Goal: Obtain resource: Download file/media

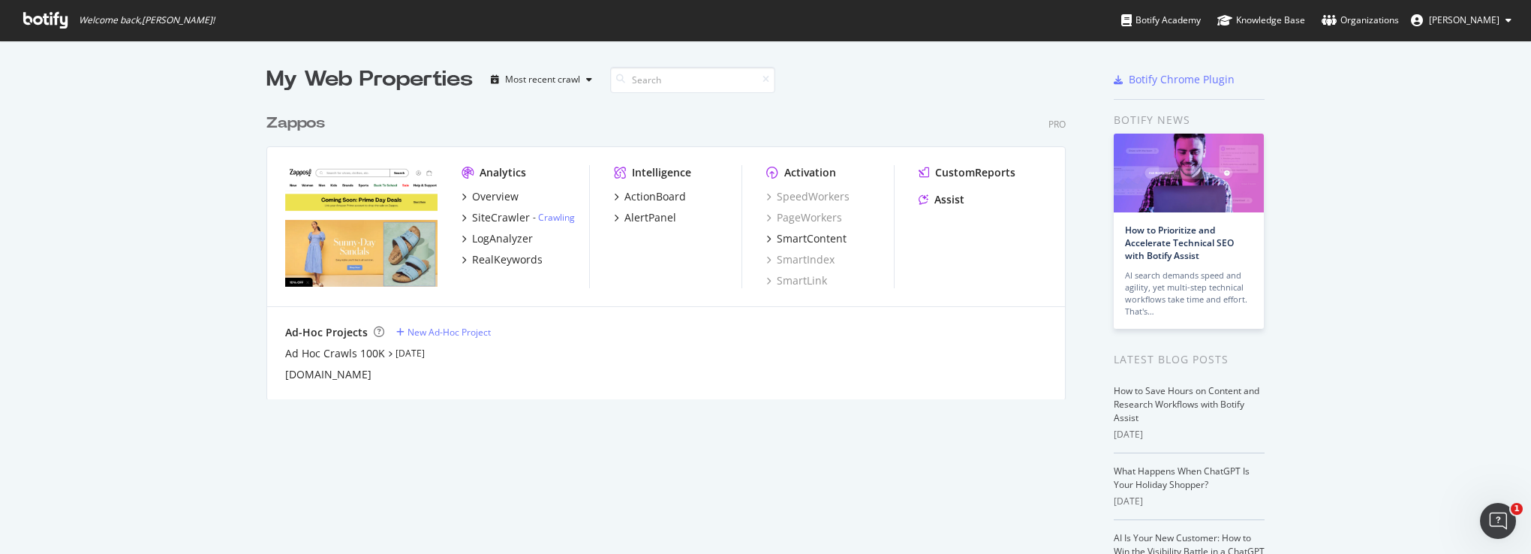
click at [275, 124] on div "Zappos" at bounding box center [295, 124] width 59 height 22
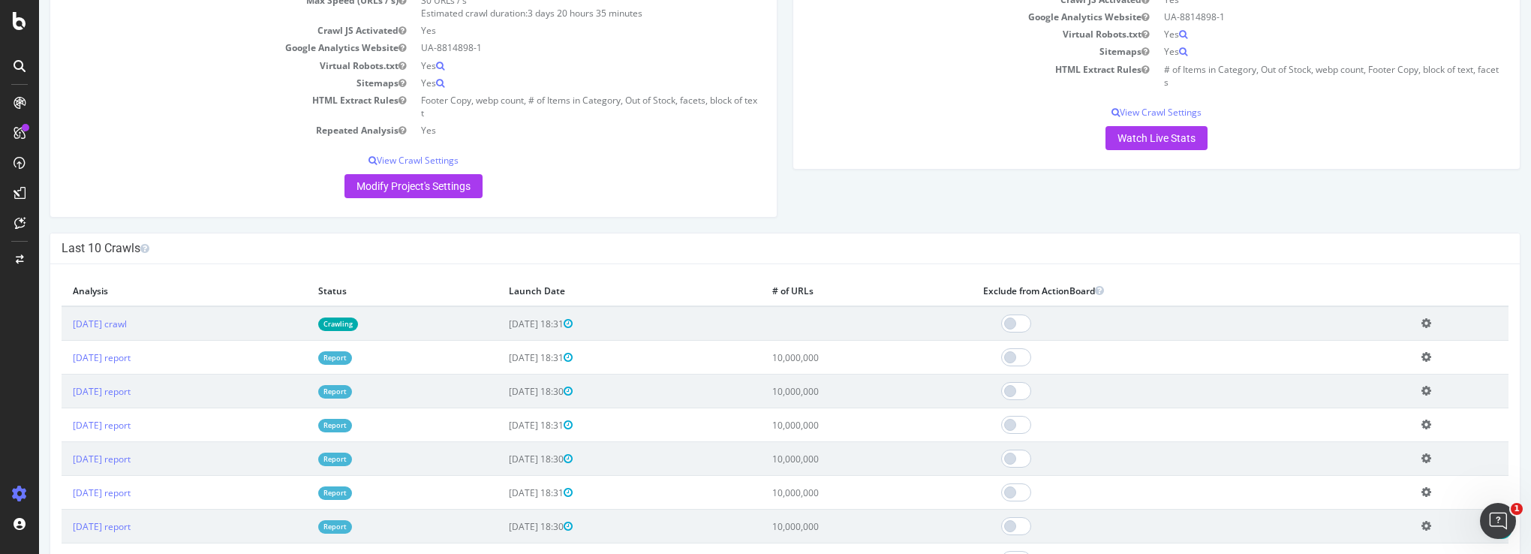
scroll to position [300, 0]
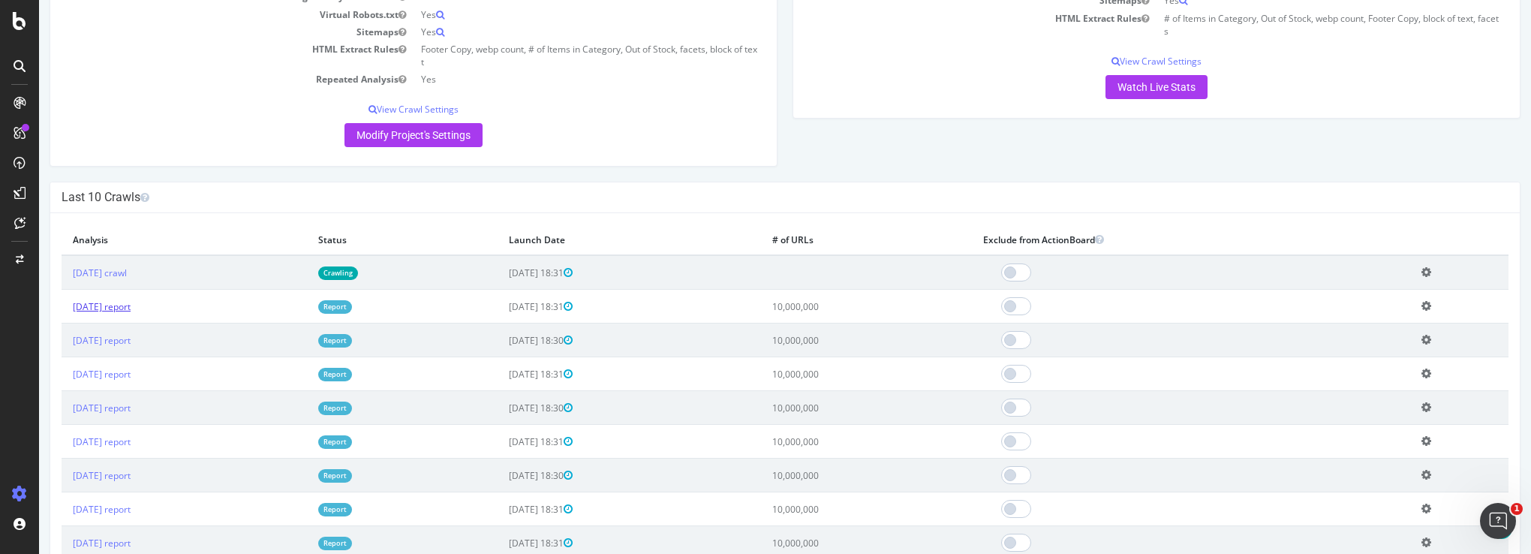
click at [131, 308] on link "[DATE] report" at bounding box center [102, 306] width 58 height 13
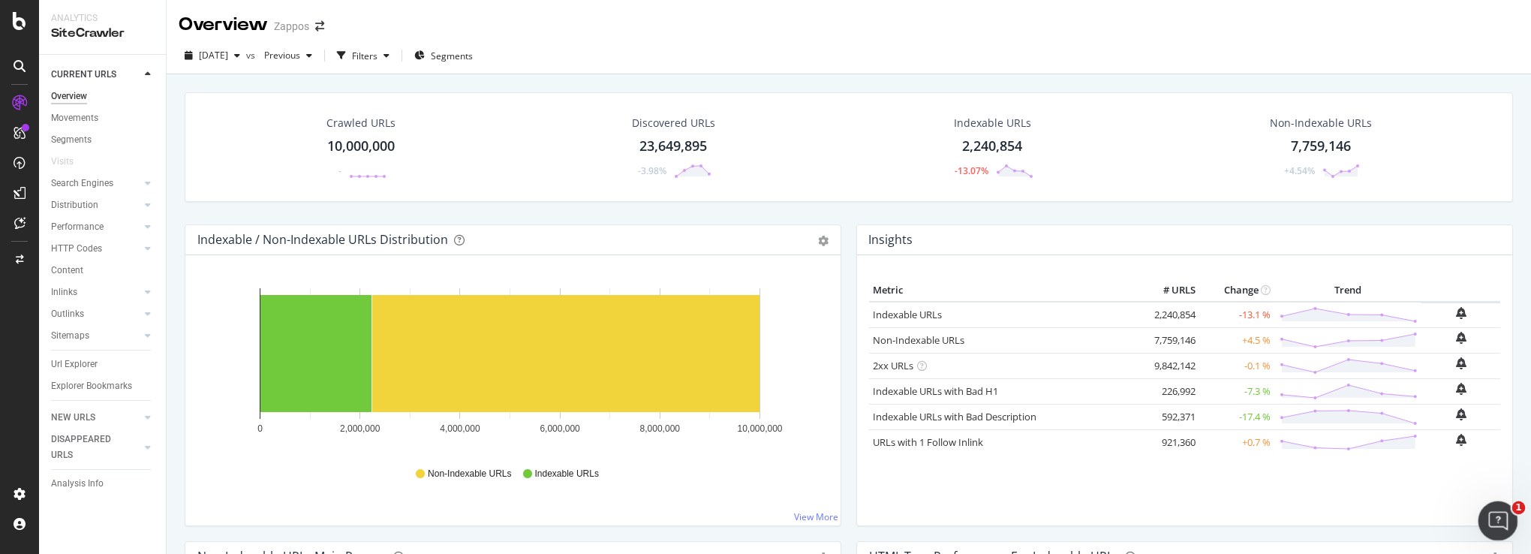
click at [1498, 523] on icon "Open Intercom Messenger" at bounding box center [1496, 519] width 25 height 25
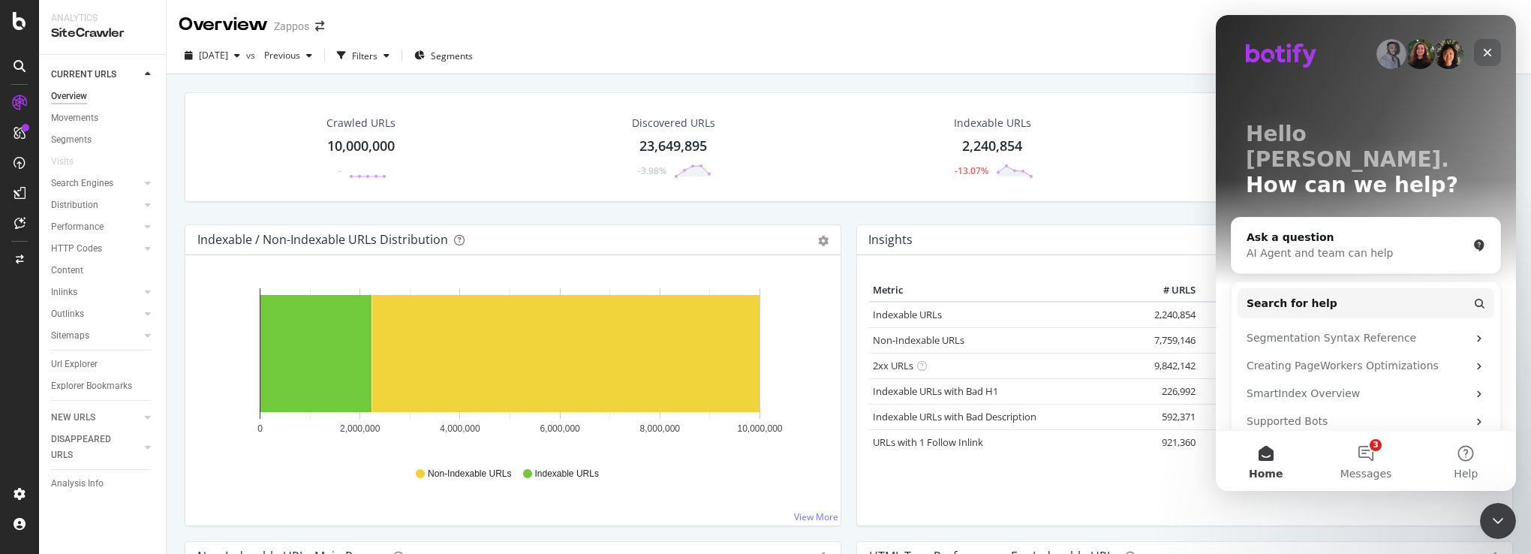
click at [1484, 50] on icon "Close" at bounding box center [1488, 53] width 8 height 8
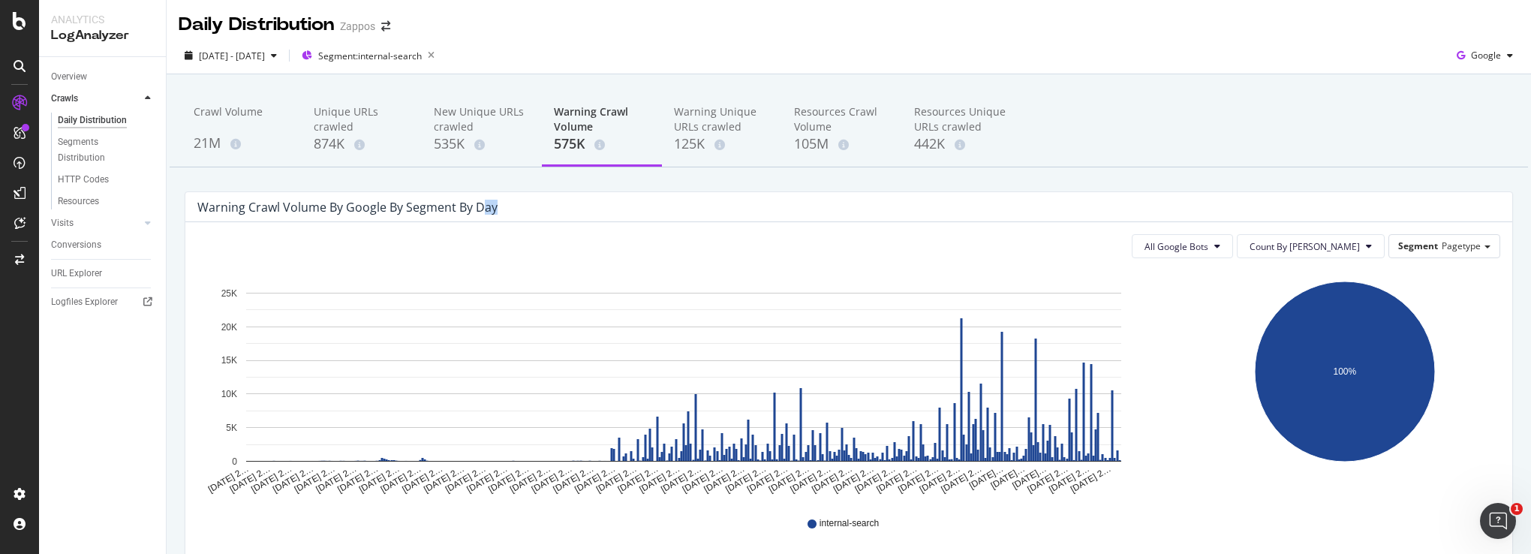
drag, startPoint x: 495, startPoint y: 209, endPoint x: 480, endPoint y: 208, distance: 15.0
click at [480, 208] on div "Warning Crawl Volume by google by Segment by Day" at bounding box center [837, 207] width 1280 height 15
click at [1167, 53] on div "[DATE] - [DATE] Segment: internal-search Google" at bounding box center [849, 59] width 1364 height 30
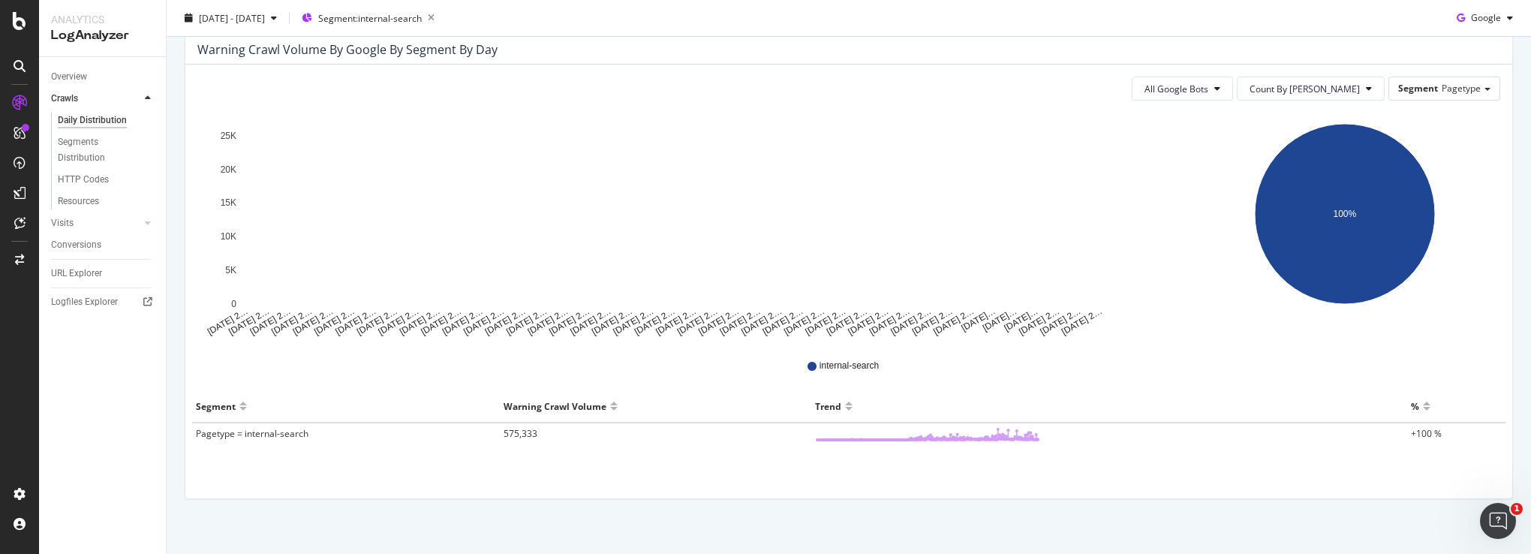
scroll to position [169, 0]
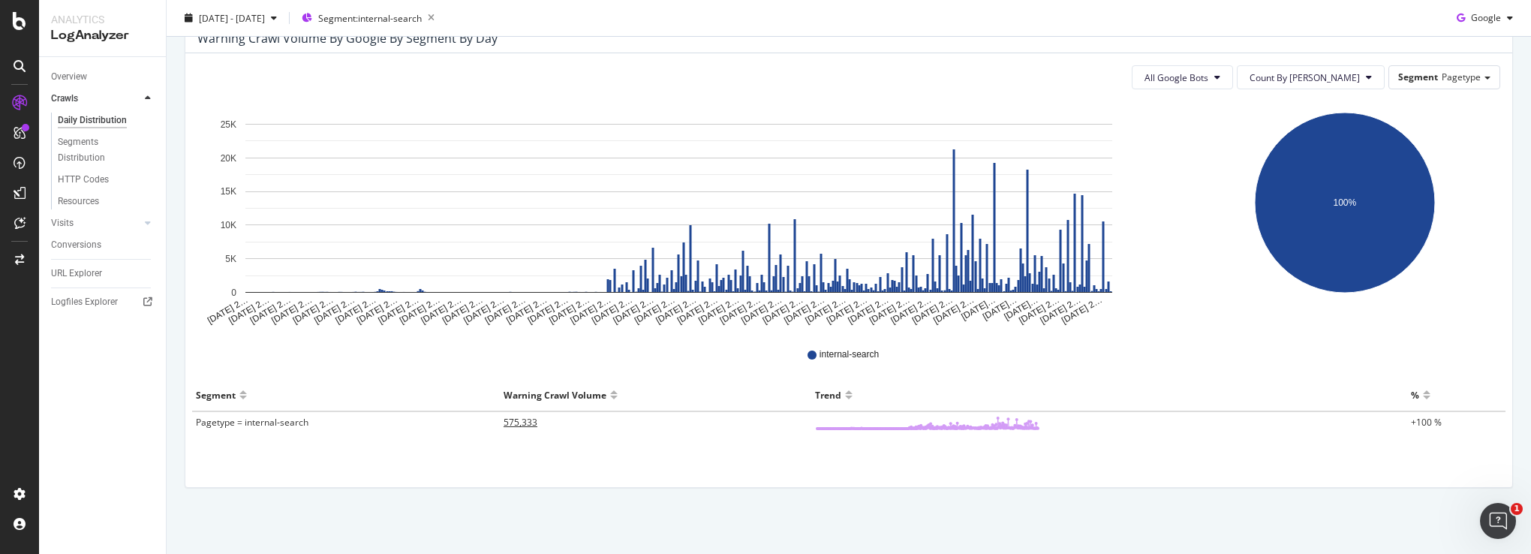
click at [510, 422] on span "575,333" at bounding box center [521, 422] width 34 height 13
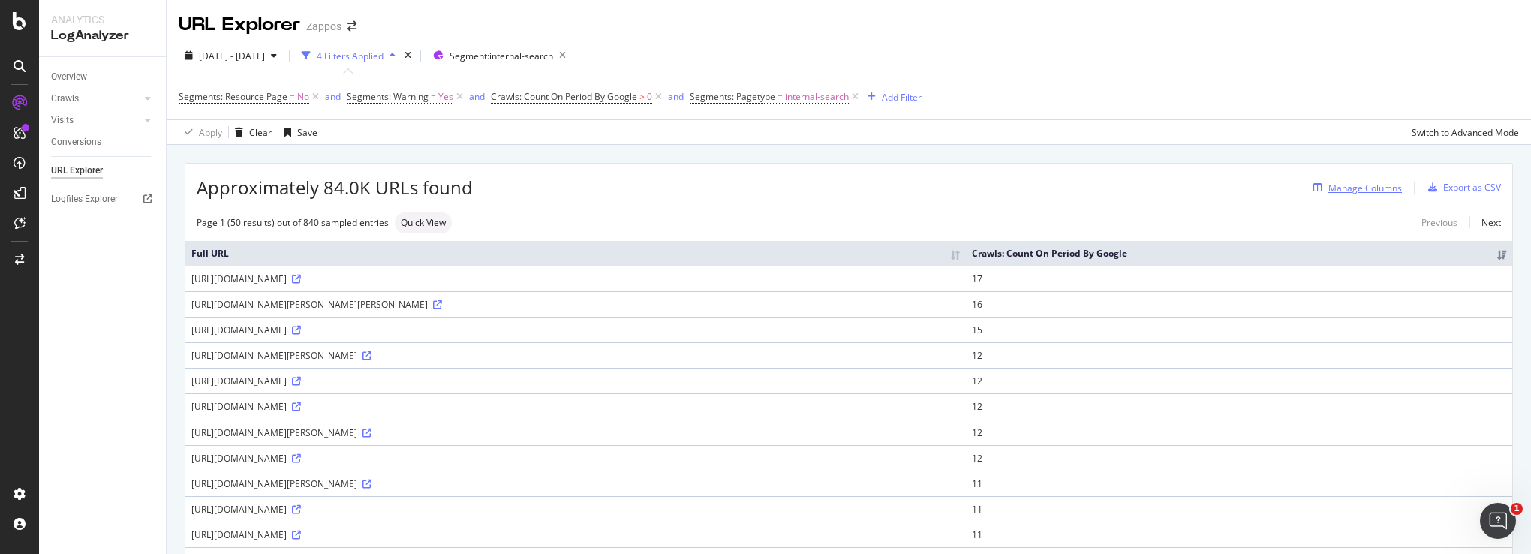
click at [1358, 183] on div "Manage Columns" at bounding box center [1365, 188] width 74 height 13
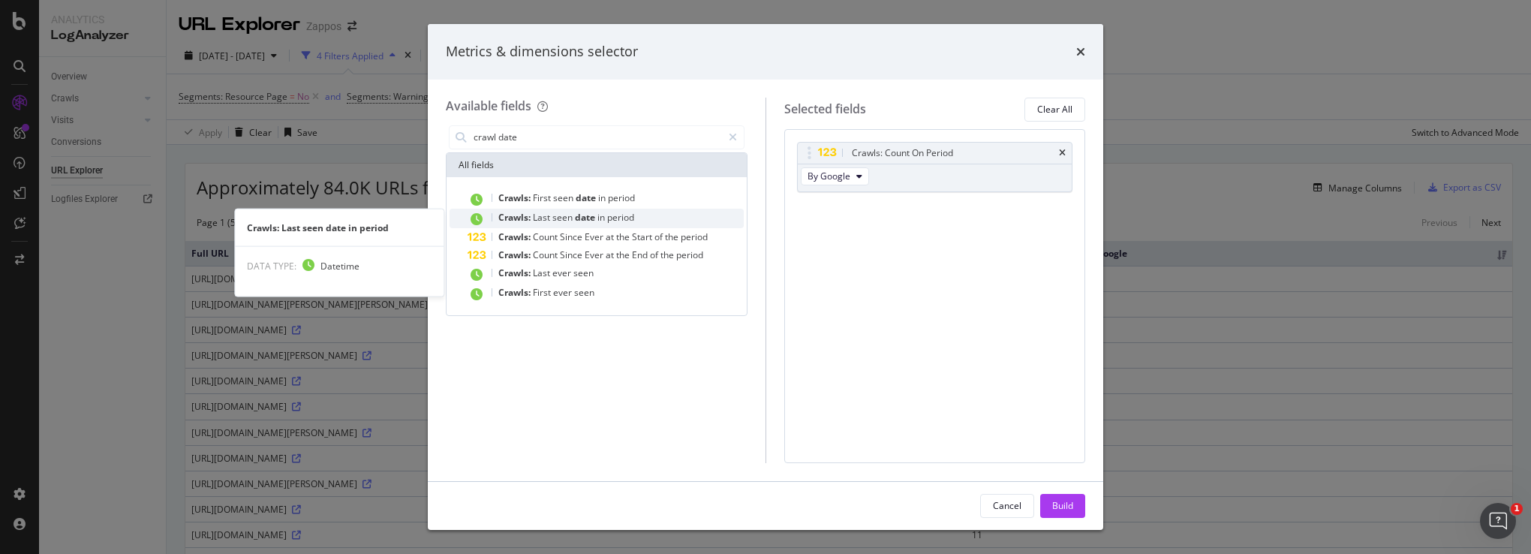
type input "crawl date"
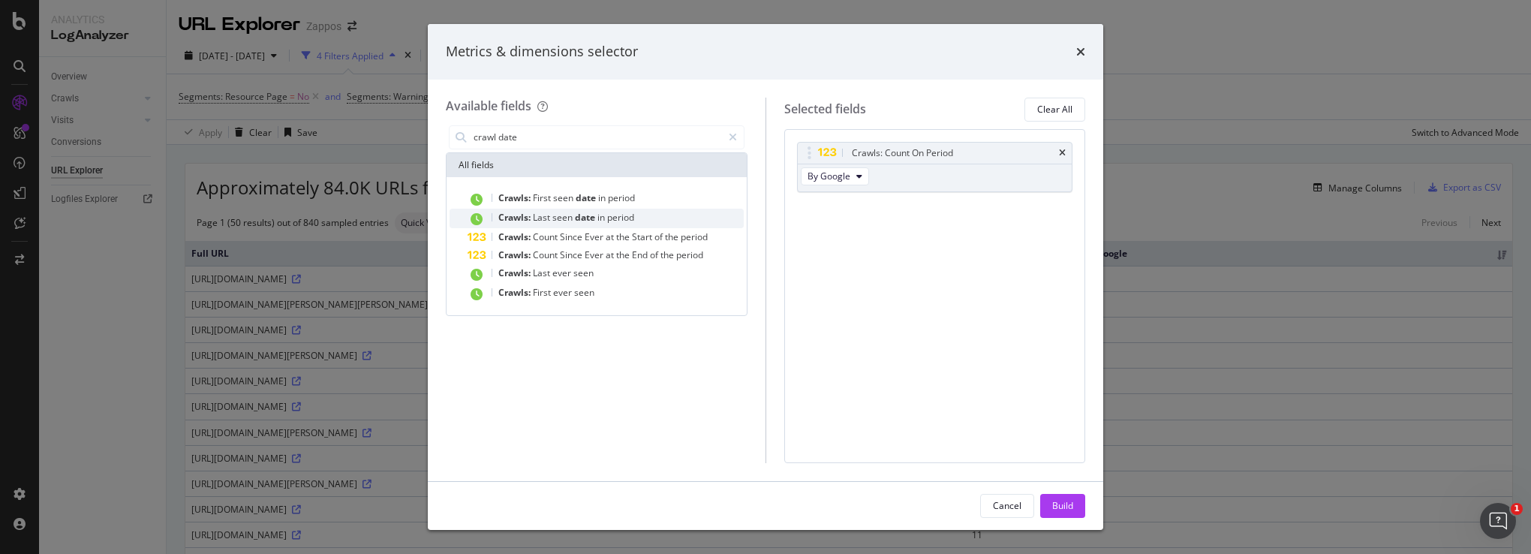
click at [627, 217] on span "period" at bounding box center [620, 217] width 27 height 13
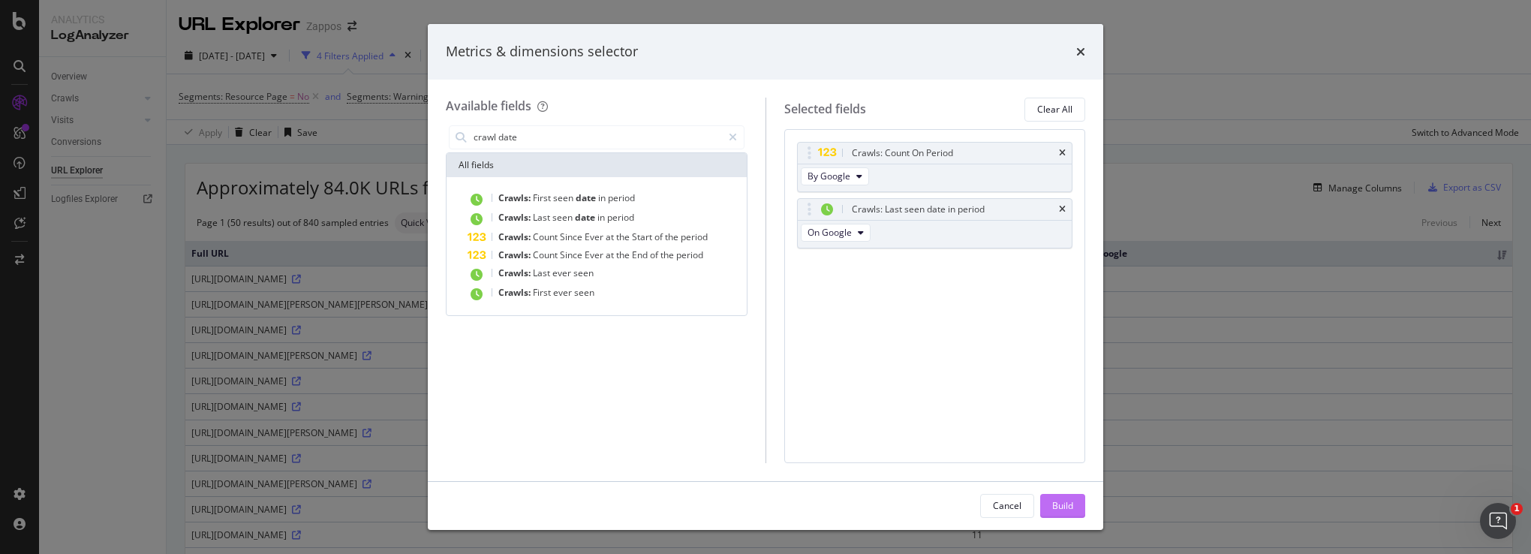
click at [1062, 503] on div "Build" at bounding box center [1062, 505] width 21 height 13
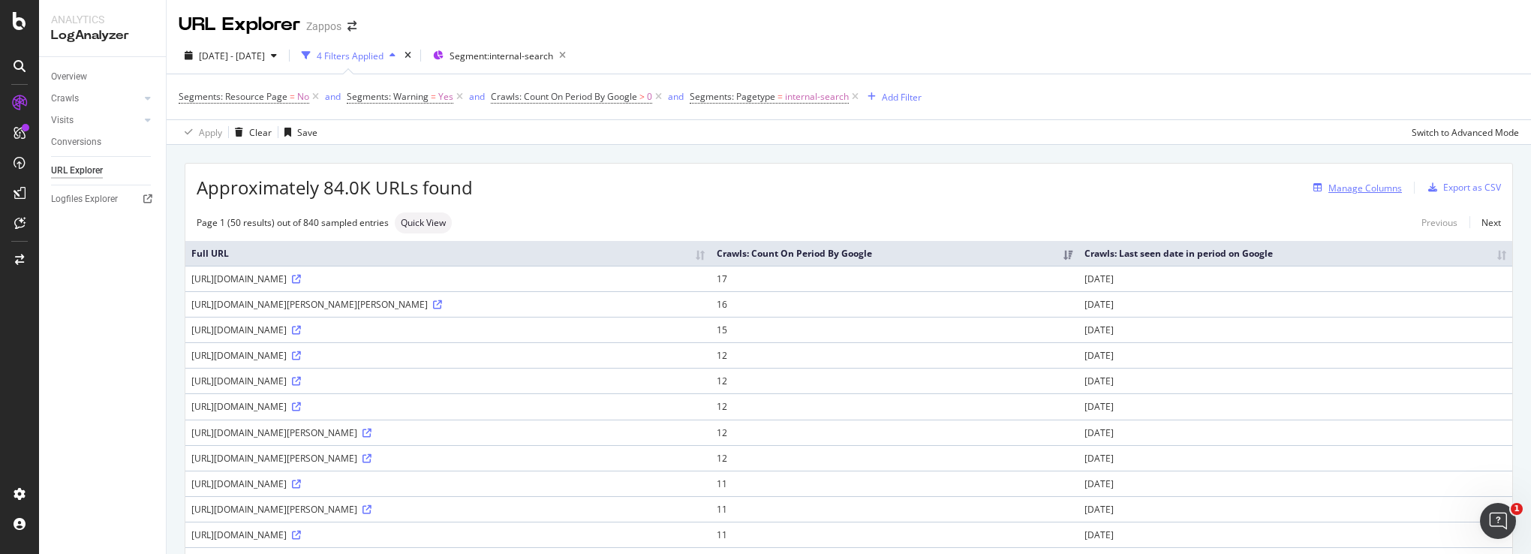
click at [1341, 188] on div "Manage Columns" at bounding box center [1365, 188] width 74 height 13
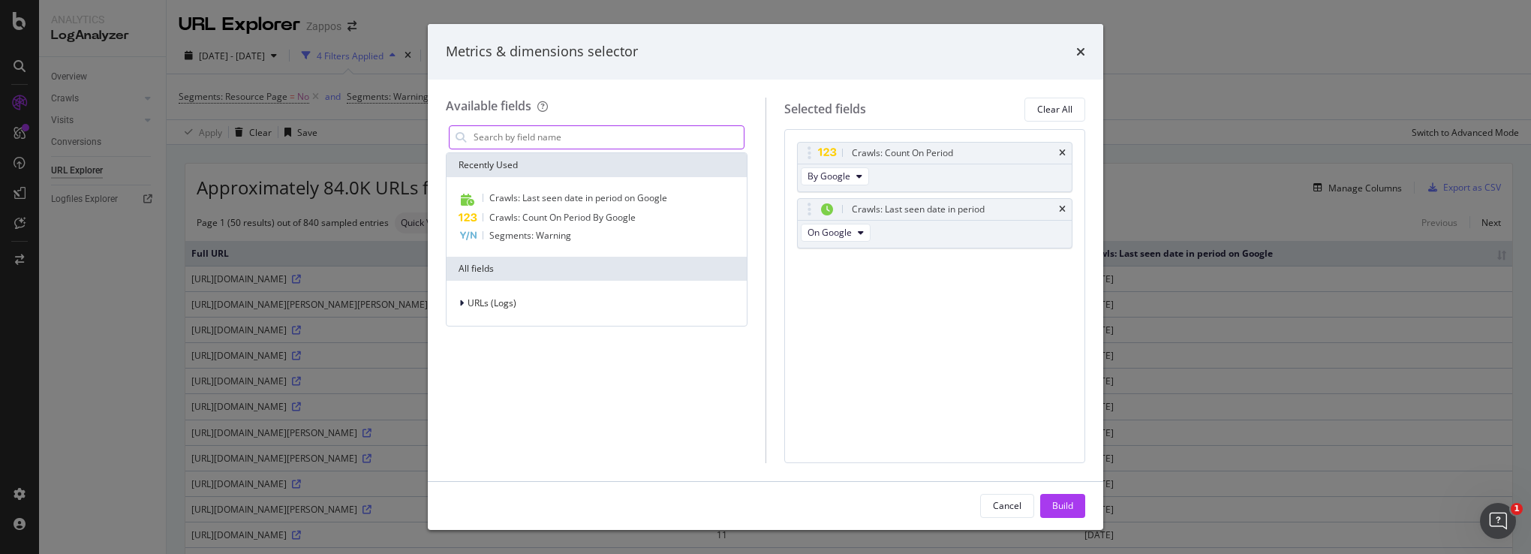
click at [633, 136] on input "modal" at bounding box center [608, 137] width 272 height 23
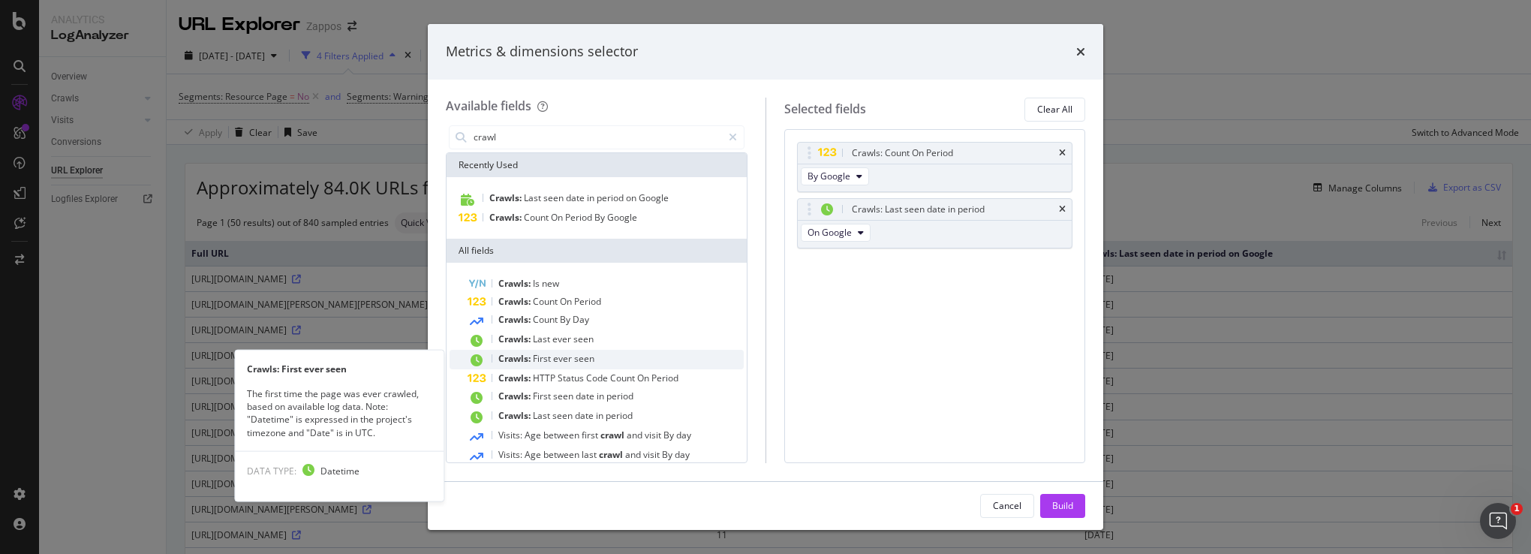
type input "crawl"
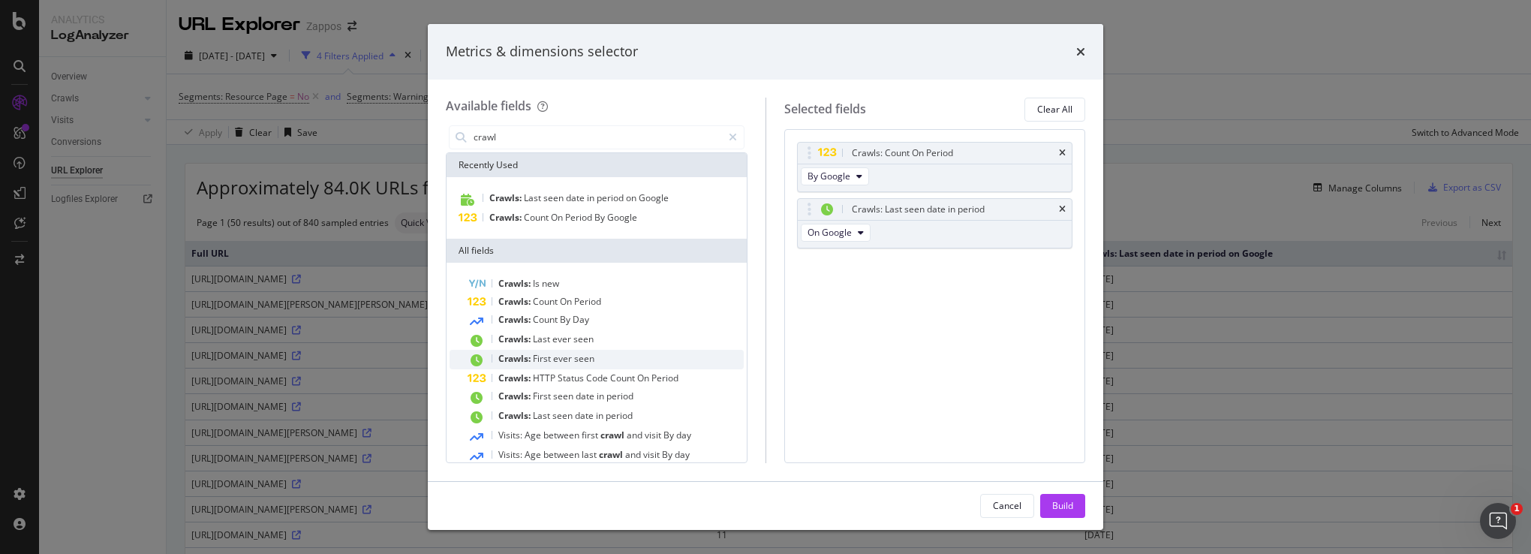
click at [574, 359] on span "seen" at bounding box center [584, 358] width 20 height 13
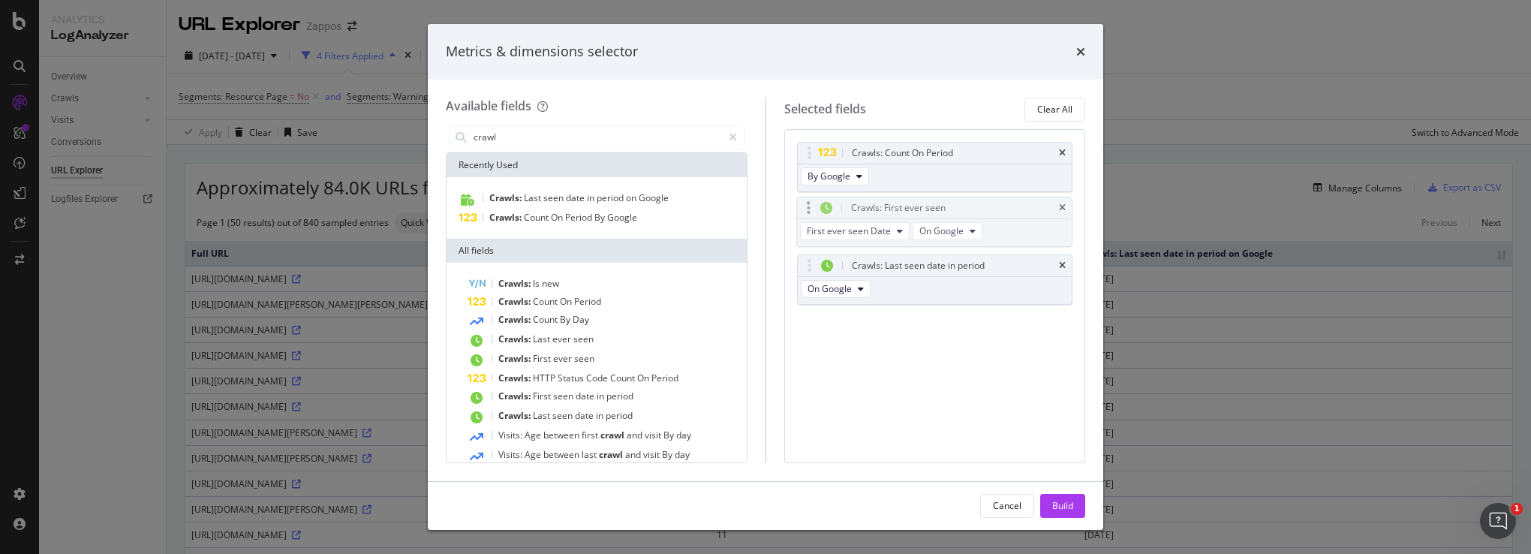
drag, startPoint x: 922, startPoint y: 266, endPoint x: 922, endPoint y: 209, distance: 57.0
click at [922, 209] on body "Analytics LogAnalyzer Overview Crawls Daily Distribution Segments Distribution …" at bounding box center [765, 277] width 1531 height 554
click at [1060, 504] on div "Build" at bounding box center [1062, 505] width 21 height 13
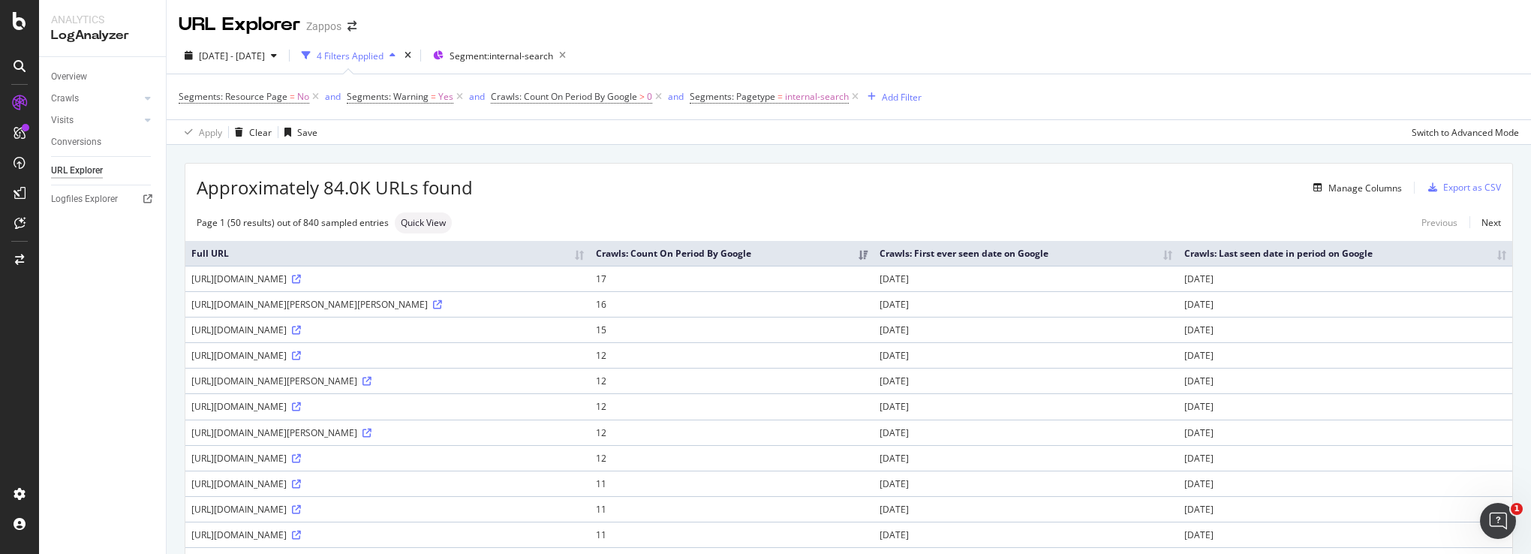
click at [1400, 253] on th "Crawls: Last seen date in period on Google" at bounding box center [1345, 253] width 334 height 25
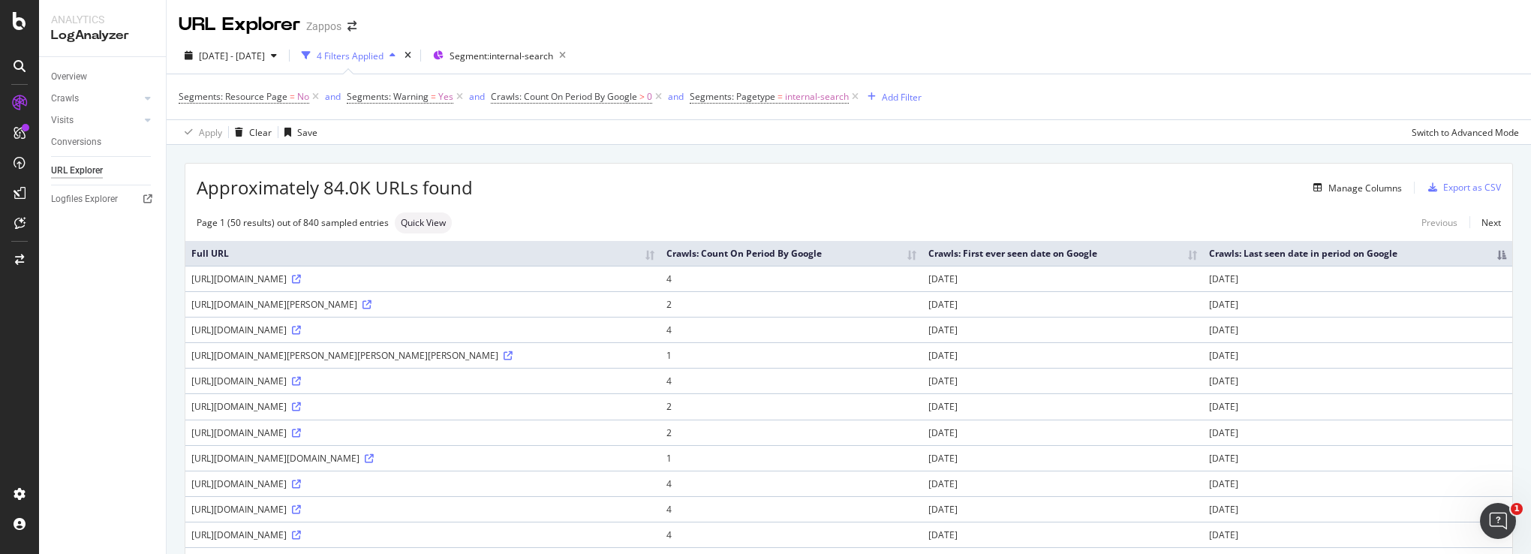
click at [1428, 263] on th "Crawls: Last seen date in period on Google" at bounding box center [1357, 253] width 309 height 25
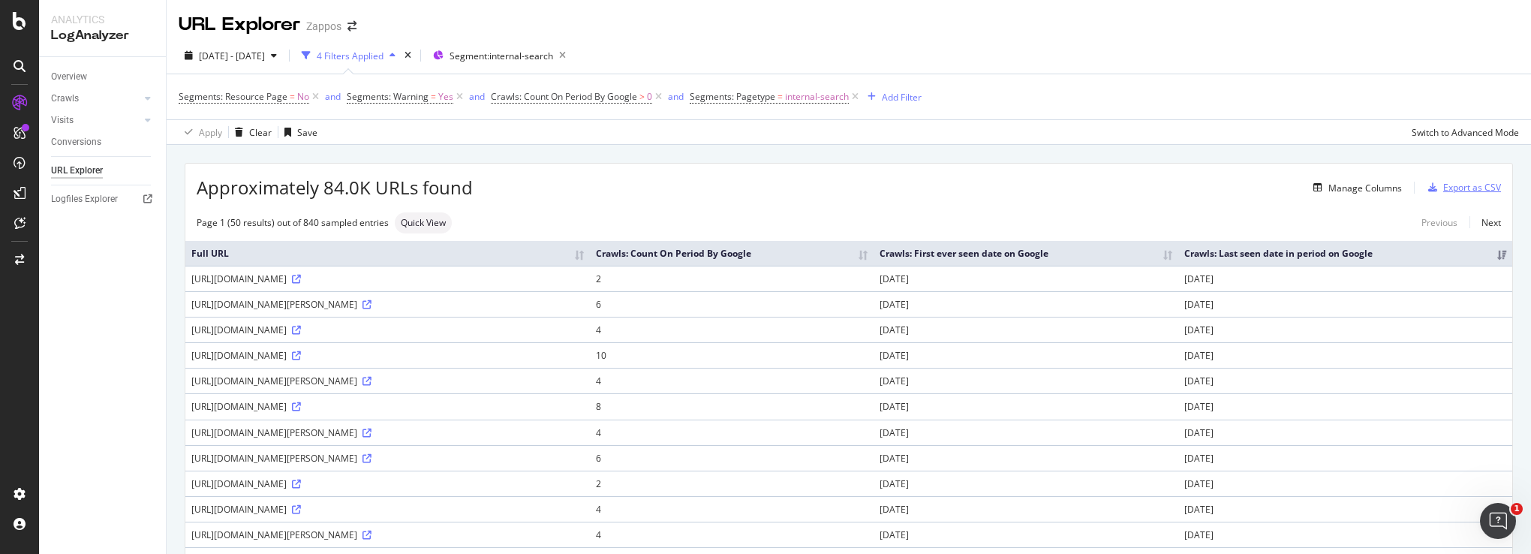
click at [1457, 189] on div "Export as CSV" at bounding box center [1472, 187] width 58 height 13
